Goal: Information Seeking & Learning: Learn about a topic

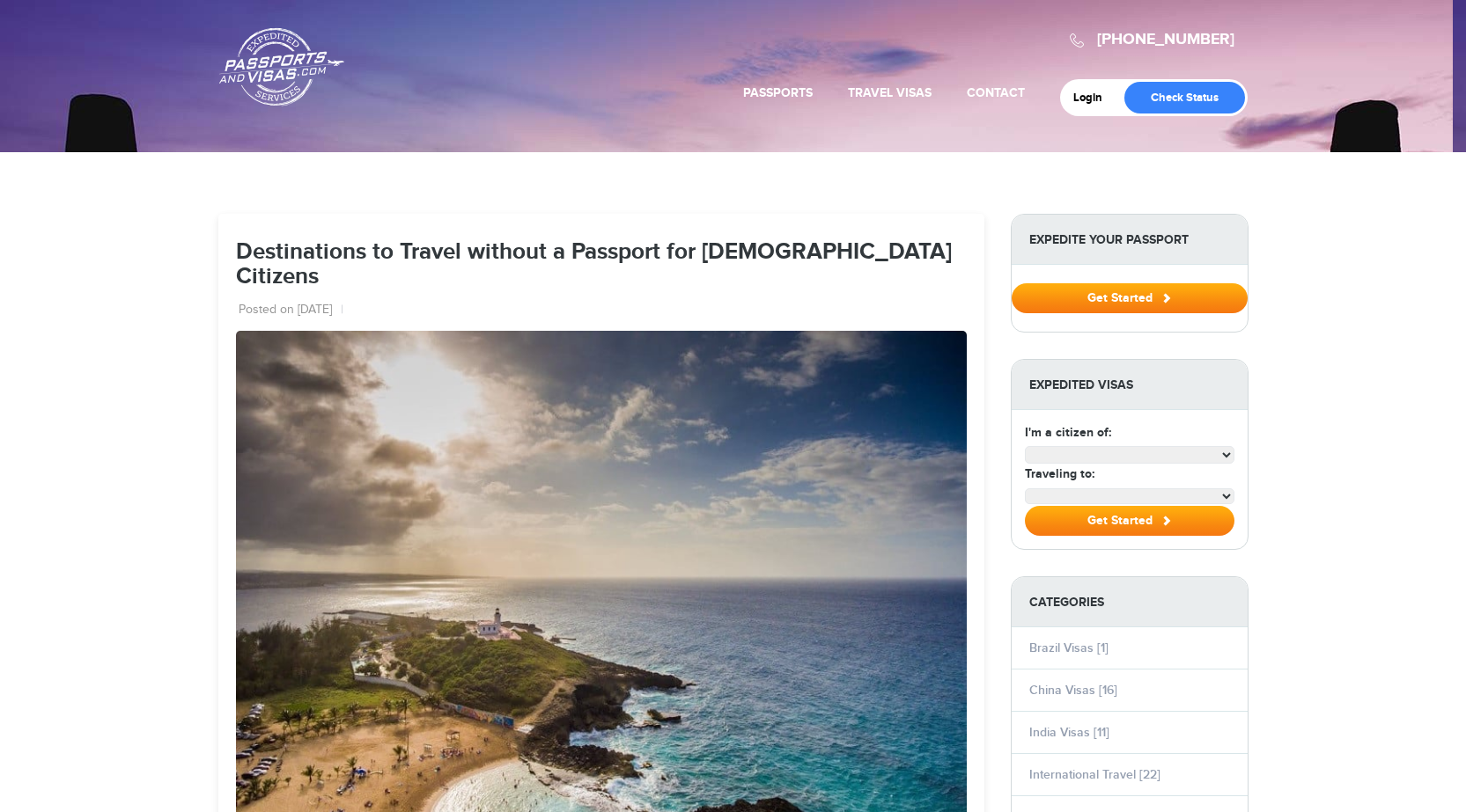
select select "**********"
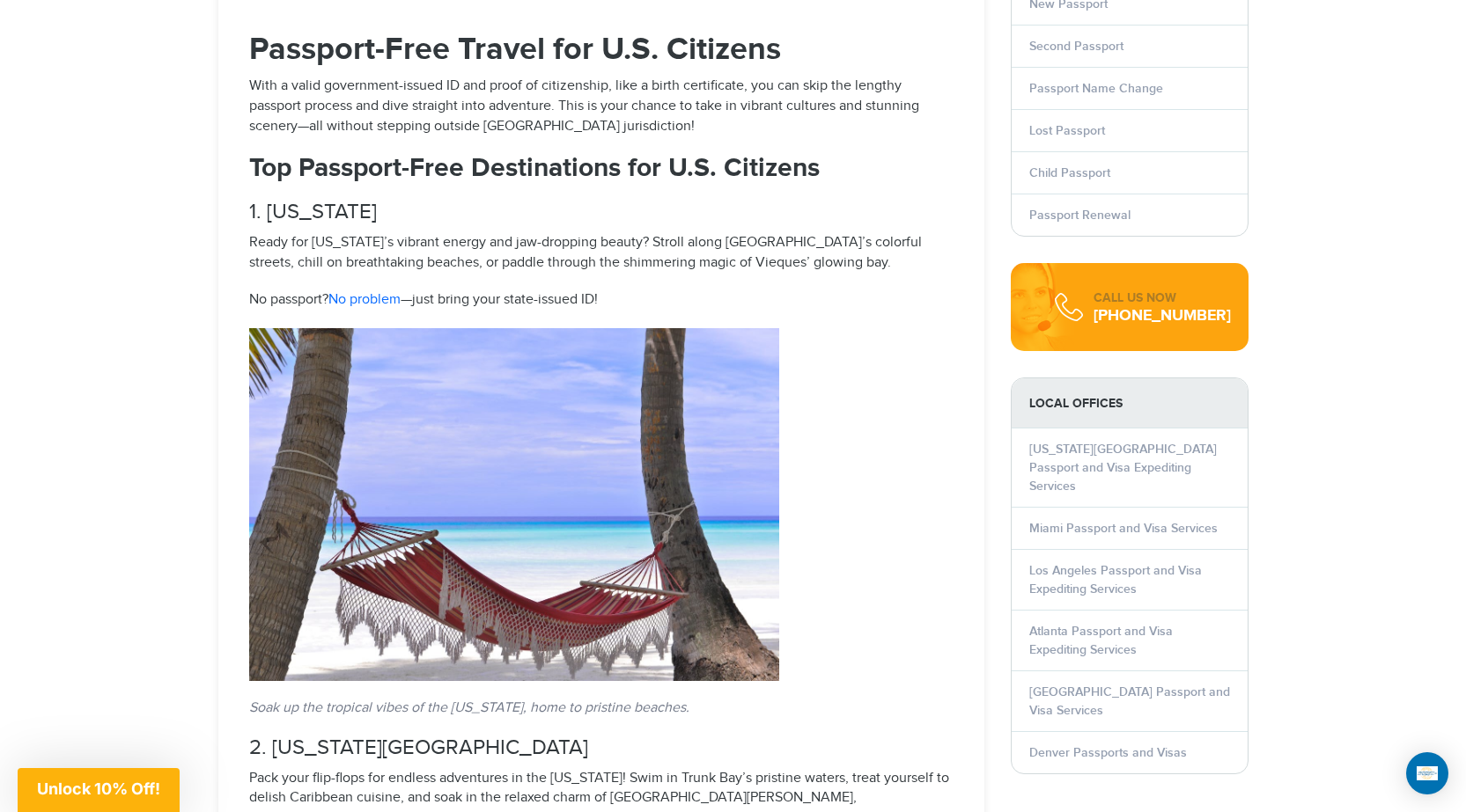
scroll to position [2112, 0]
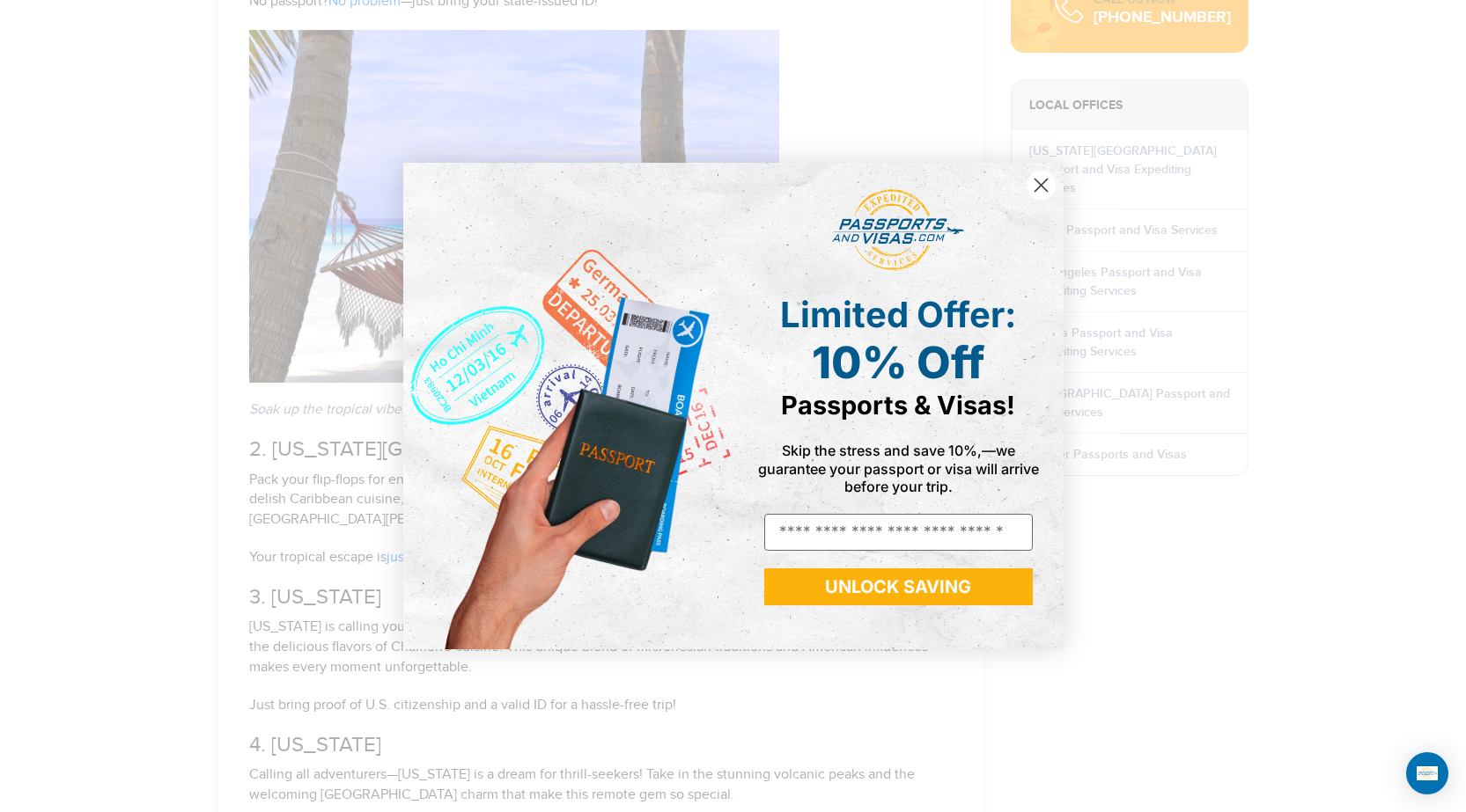
click at [1035, 188] on circle "Close dialog" at bounding box center [1040, 185] width 29 height 29
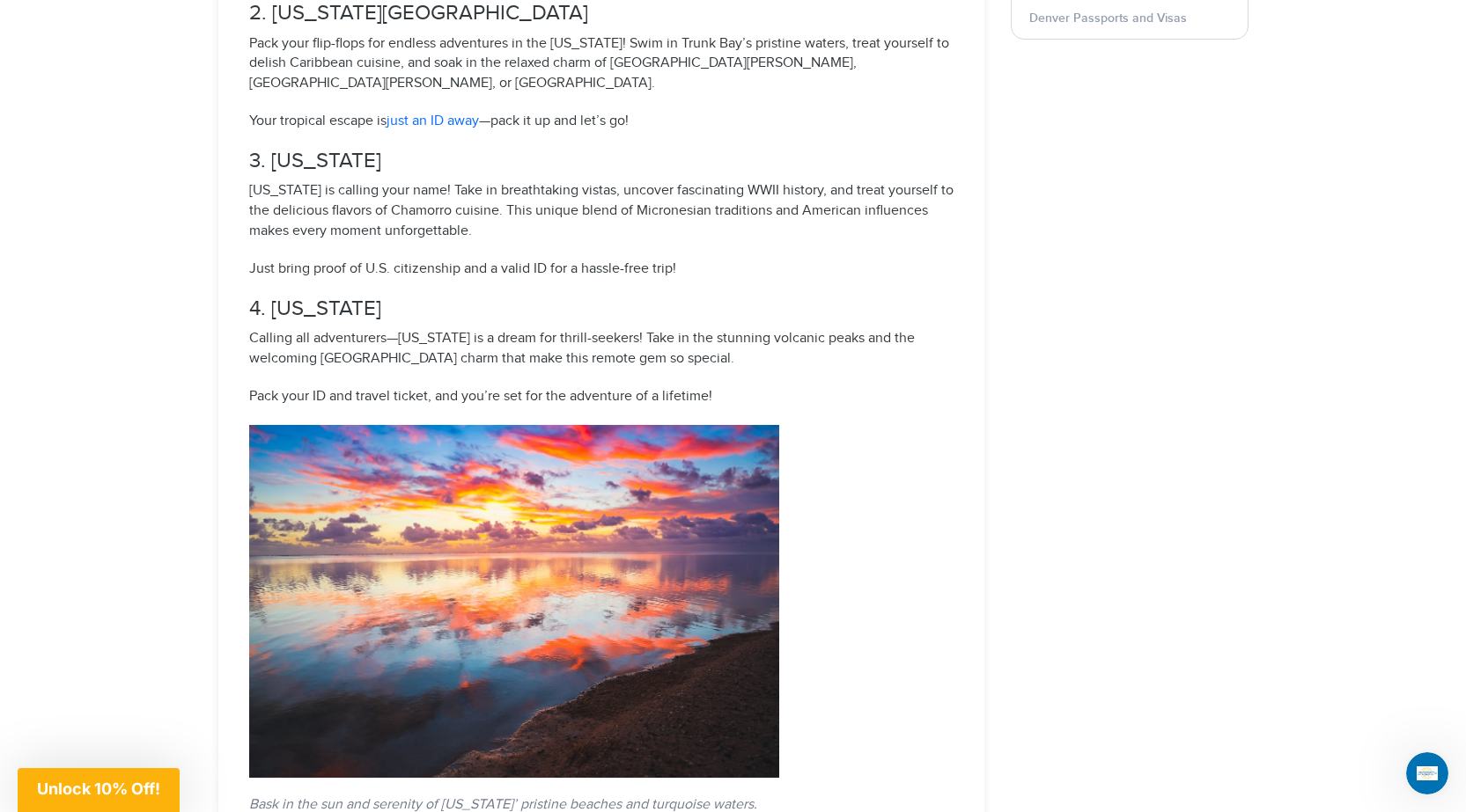
scroll to position [2552, 0]
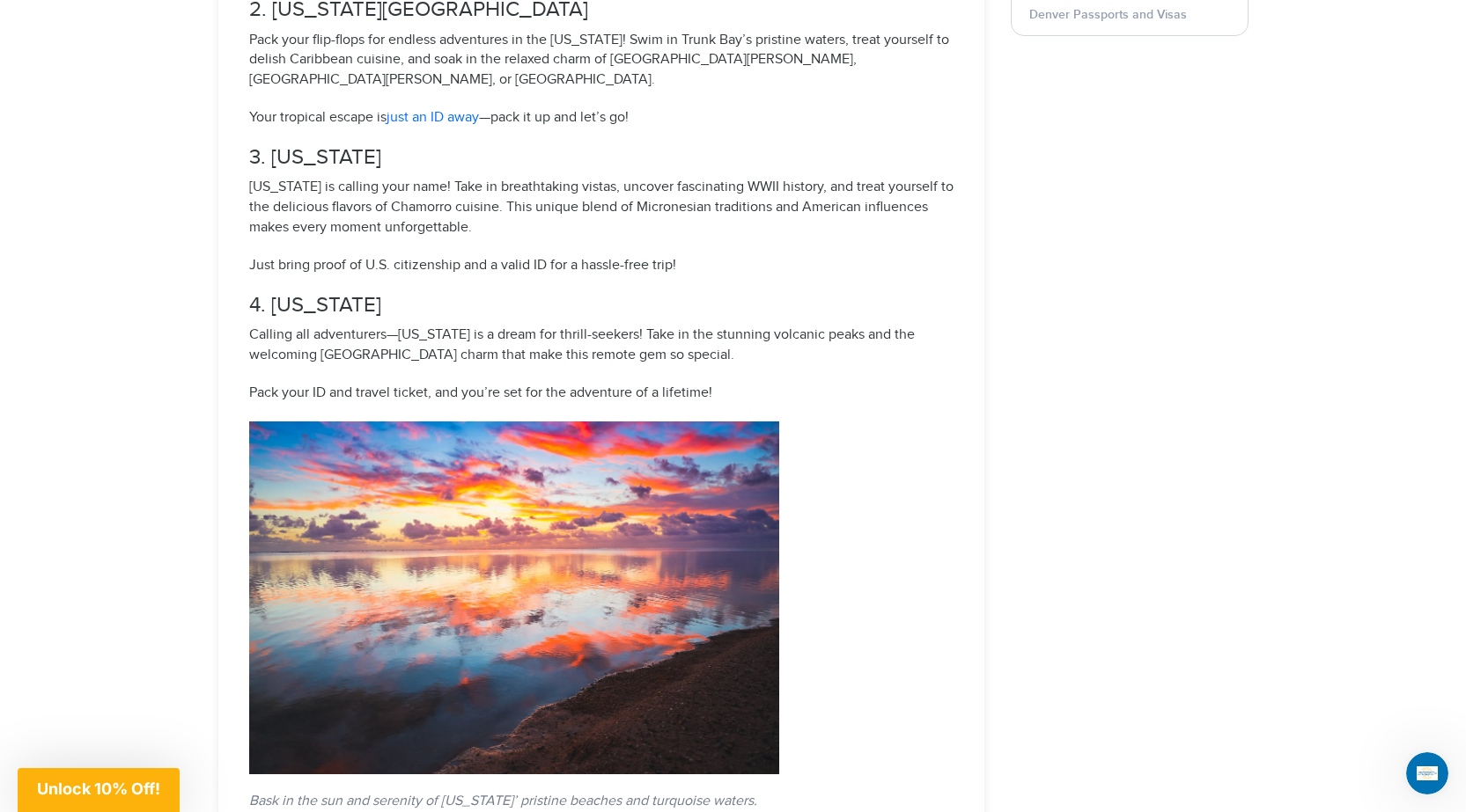
drag, startPoint x: 430, startPoint y: 198, endPoint x: 271, endPoint y: 206, distance: 159.2
click at [271, 294] on h3 "4. [US_STATE]" at bounding box center [601, 305] width 705 height 23
copy span "[US_STATE]"
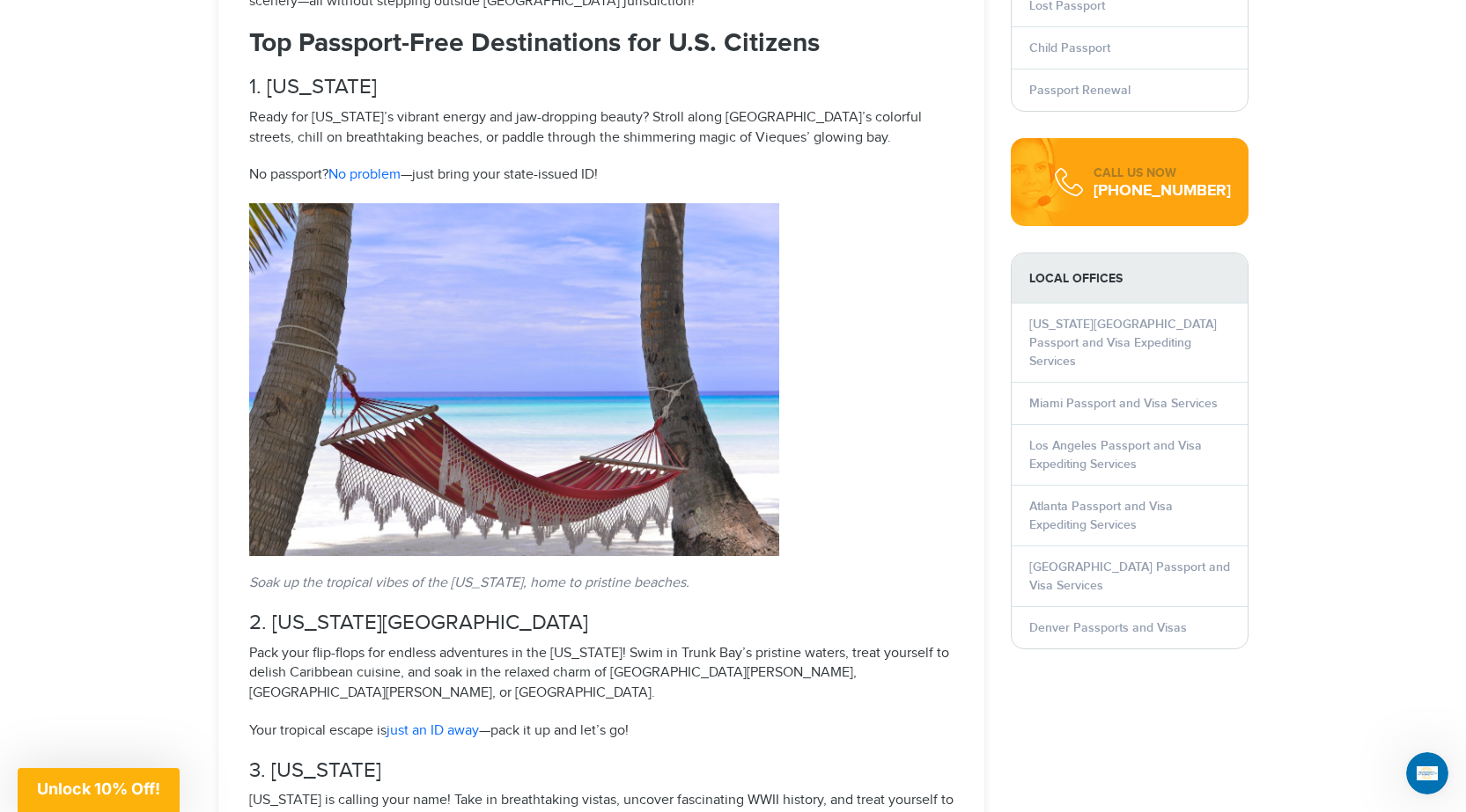
scroll to position [1936, 0]
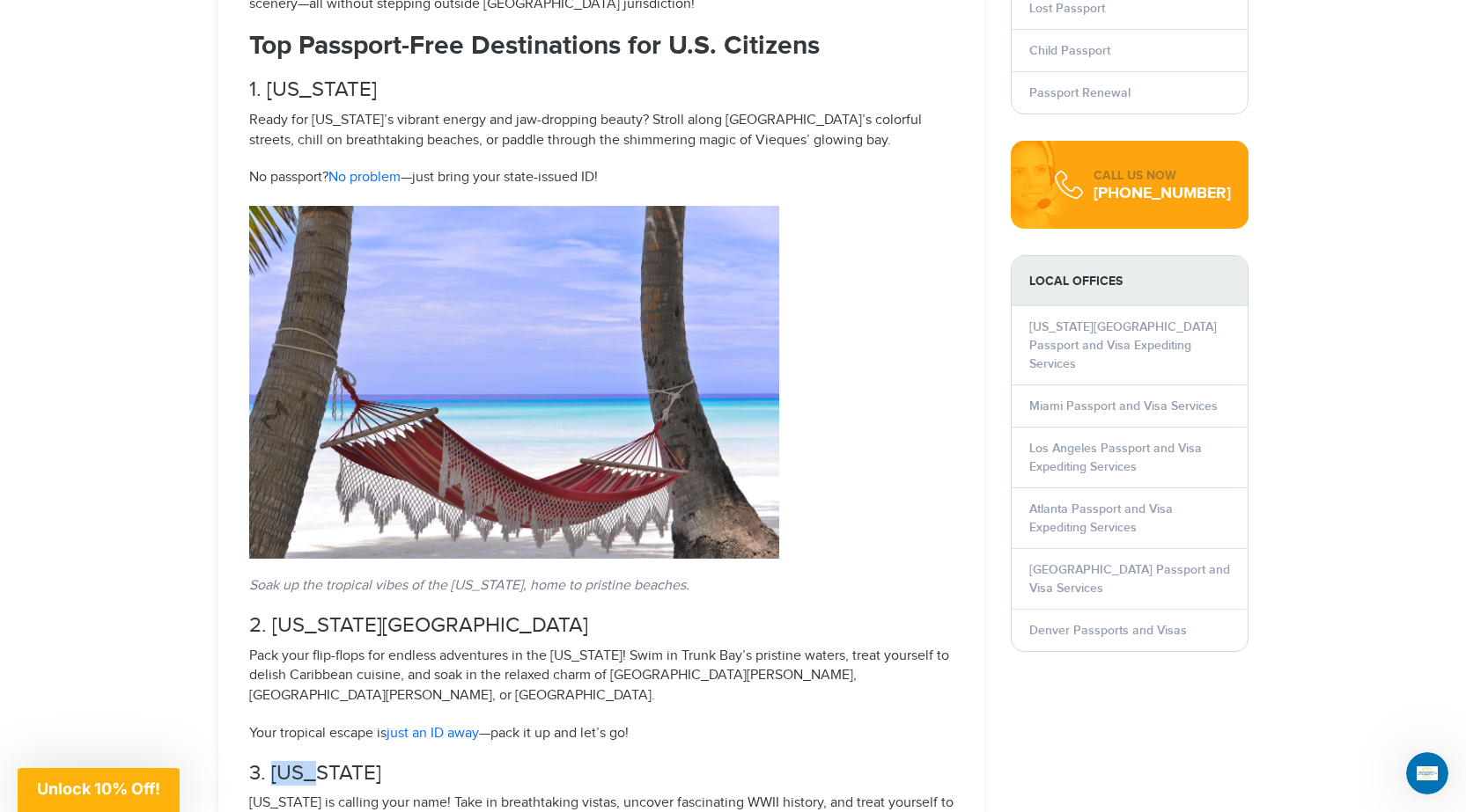
drag, startPoint x: 328, startPoint y: 665, endPoint x: 274, endPoint y: 671, distance: 54.3
click at [274, 762] on h3 "3. [US_STATE]" at bounding box center [601, 773] width 705 height 23
copy span "[US_STATE]"
